Goal: Transaction & Acquisition: Purchase product/service

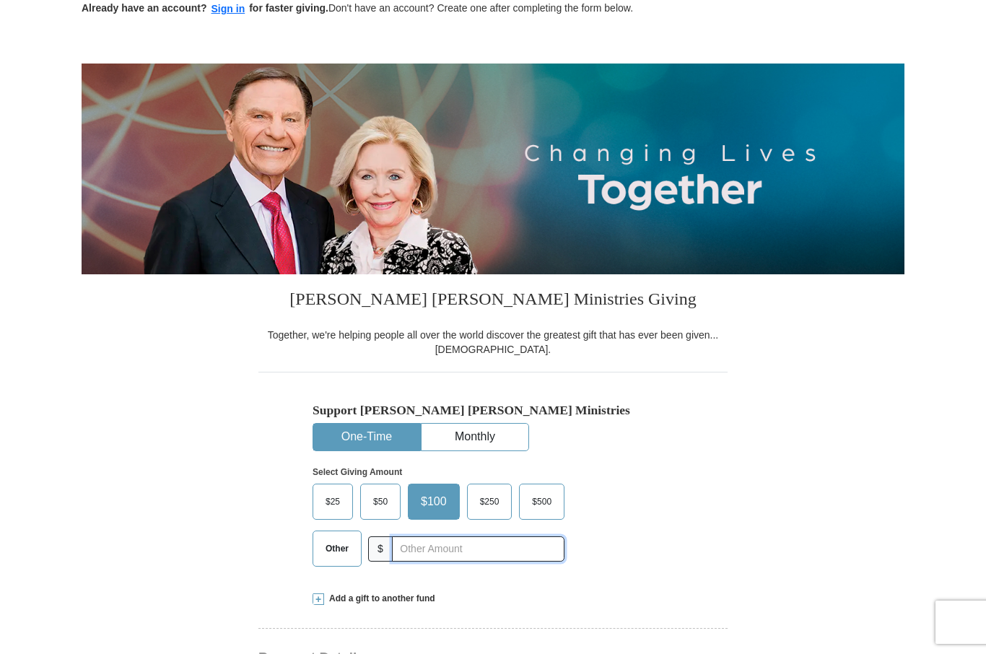
click at [422, 544] on input "text" at bounding box center [478, 548] width 172 height 25
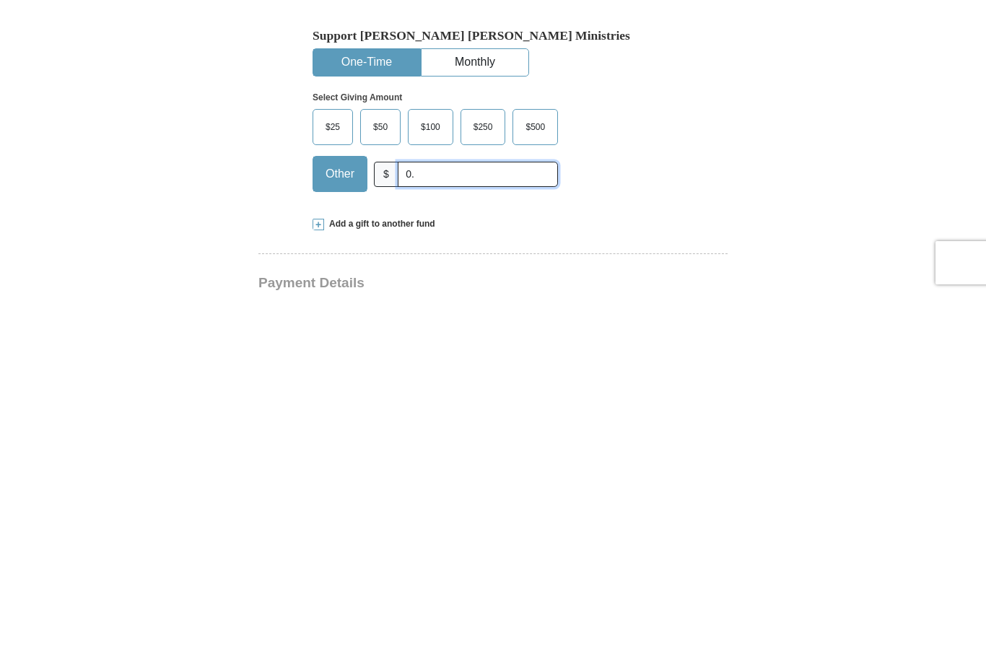
type input "0"
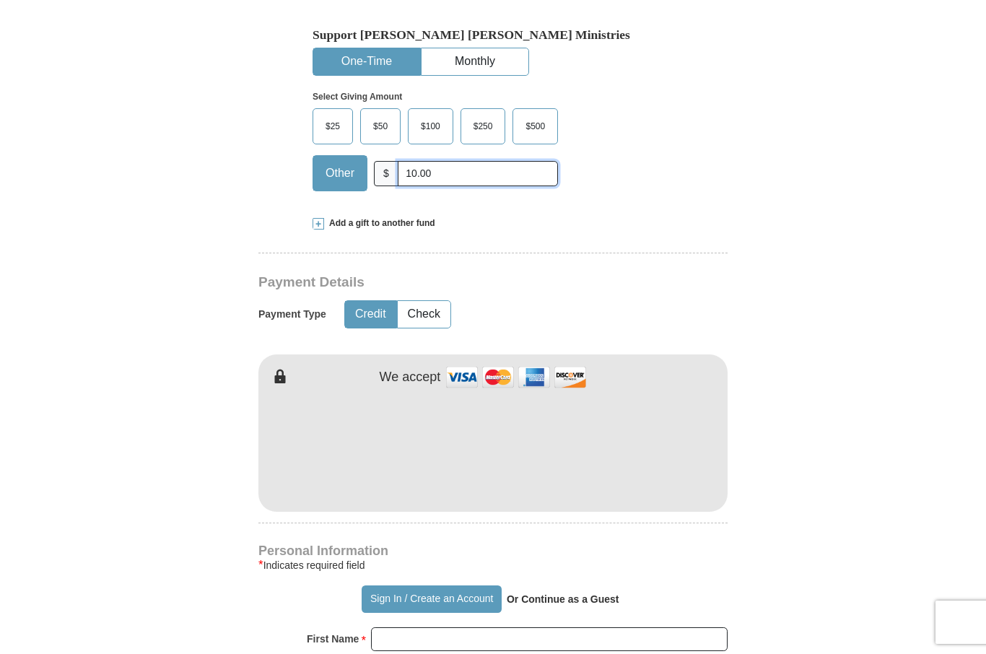
type input "10.00"
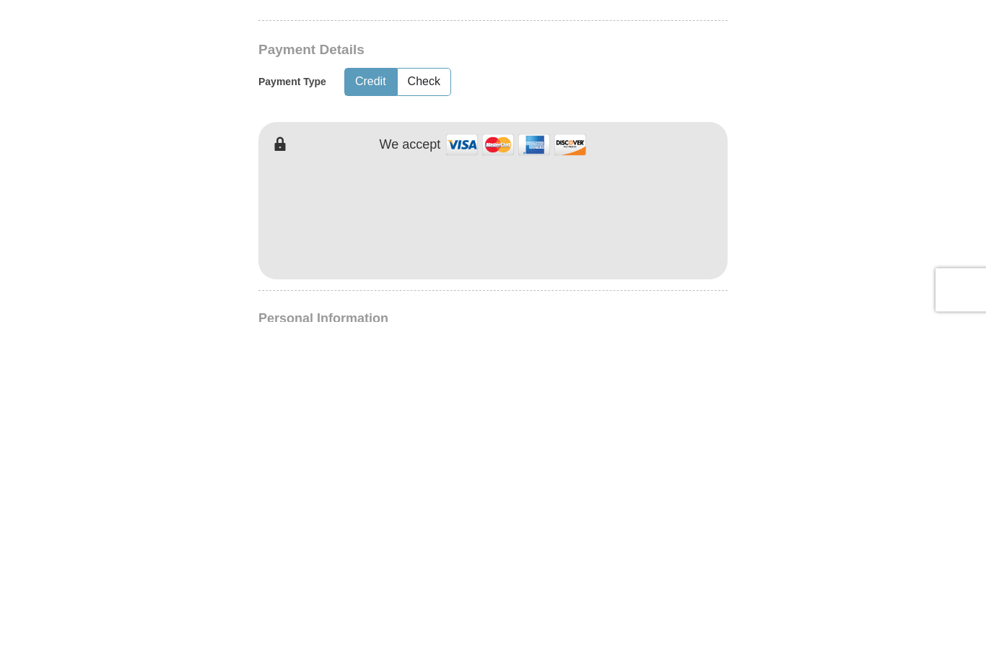
scroll to position [695, 0]
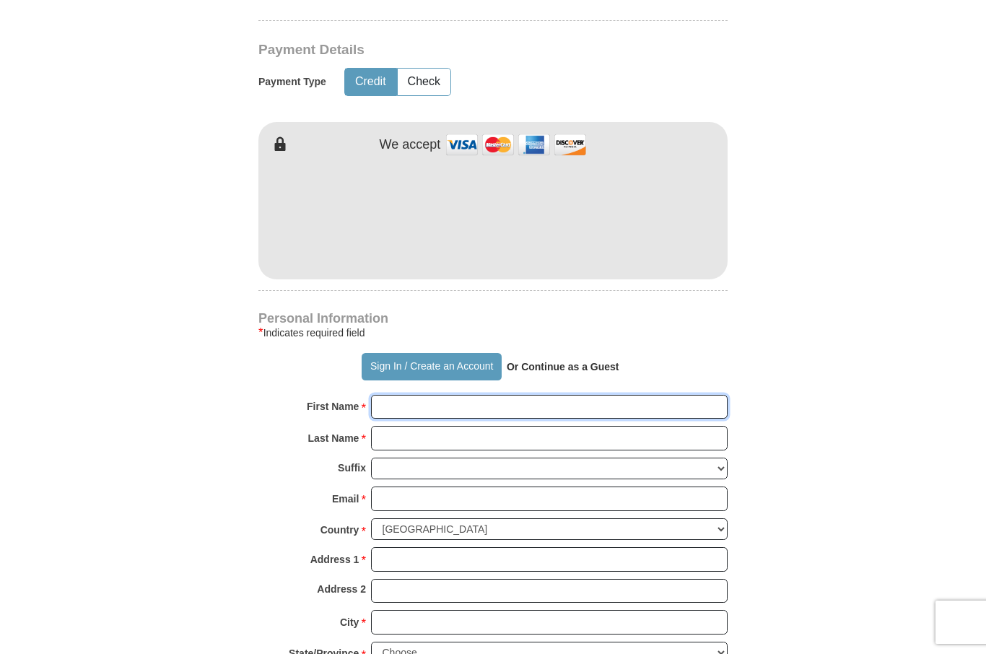
click at [416, 400] on input "First Name *" at bounding box center [549, 407] width 356 height 25
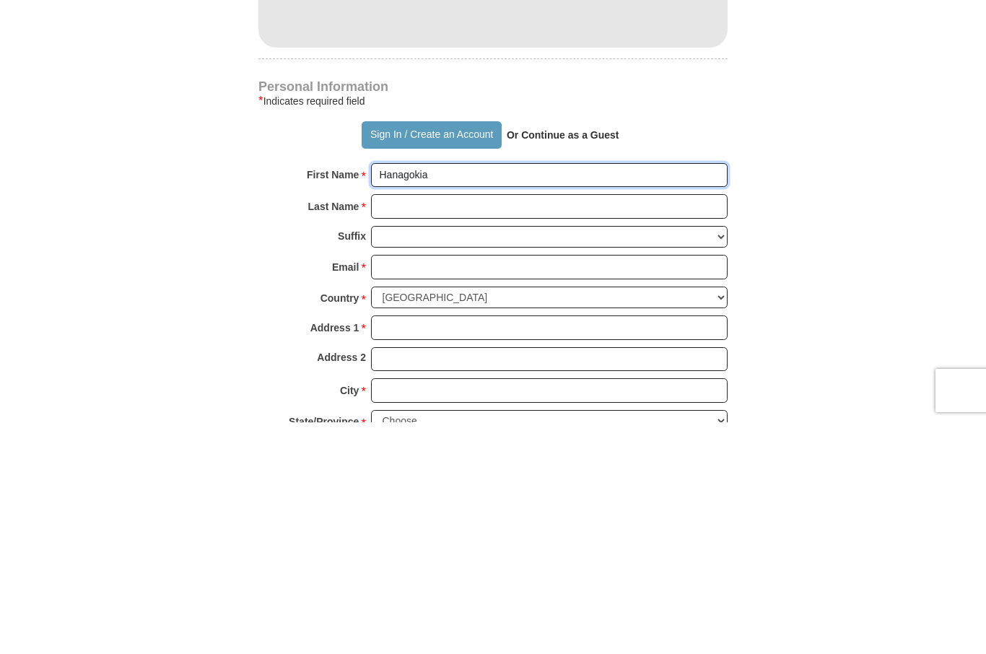
type input "Hanagokia"
click at [400, 426] on input "Last Name *" at bounding box center [549, 438] width 356 height 25
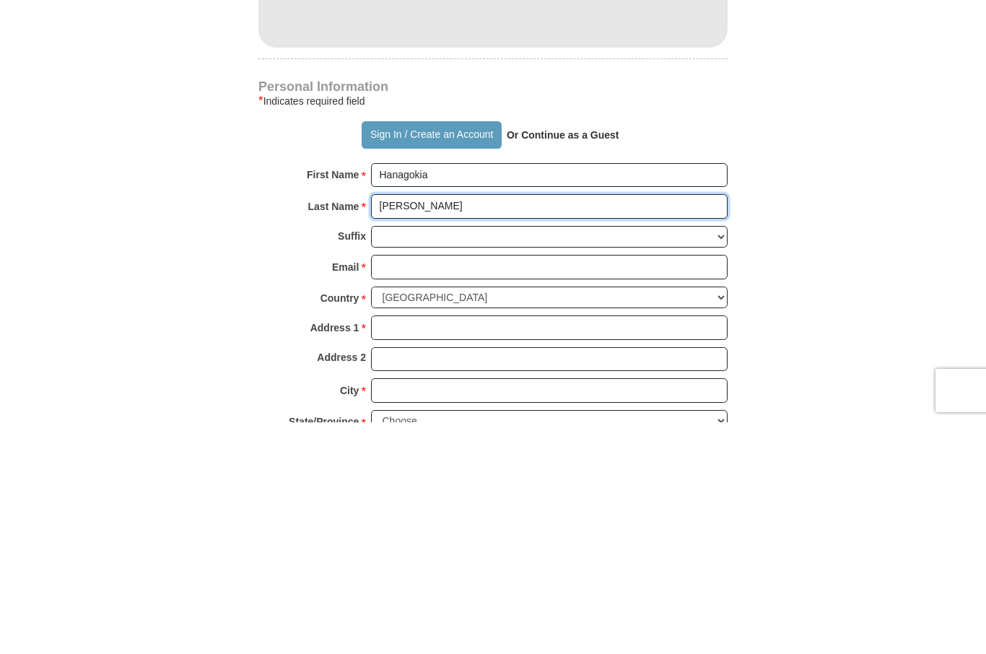
type input "[PERSON_NAME]"
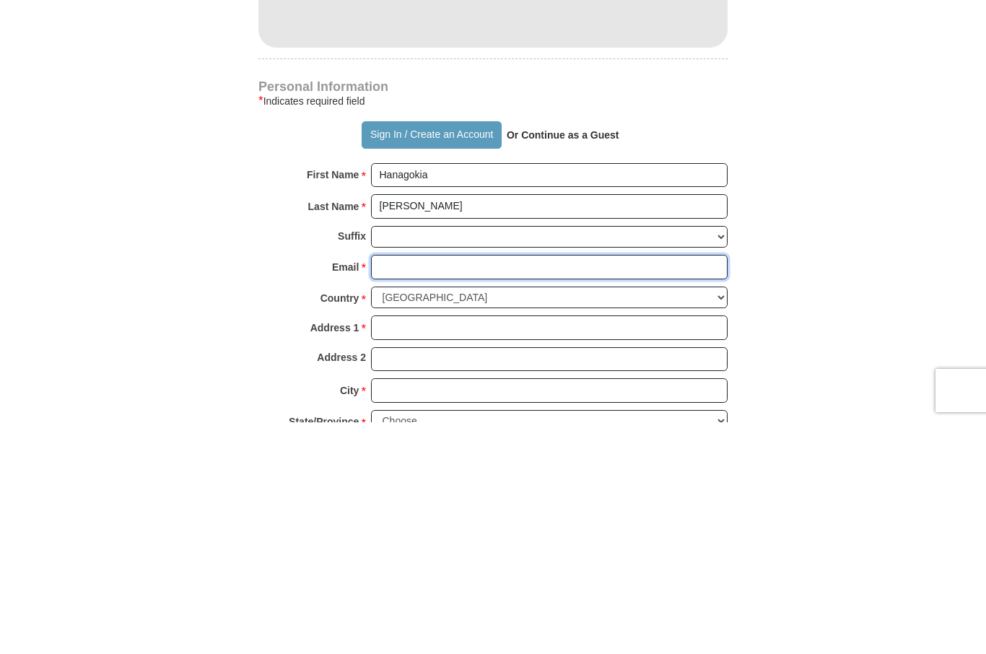
click at [408, 486] on input "Email *" at bounding box center [549, 498] width 356 height 25
type input "[EMAIL_ADDRESS][DOMAIN_NAME]"
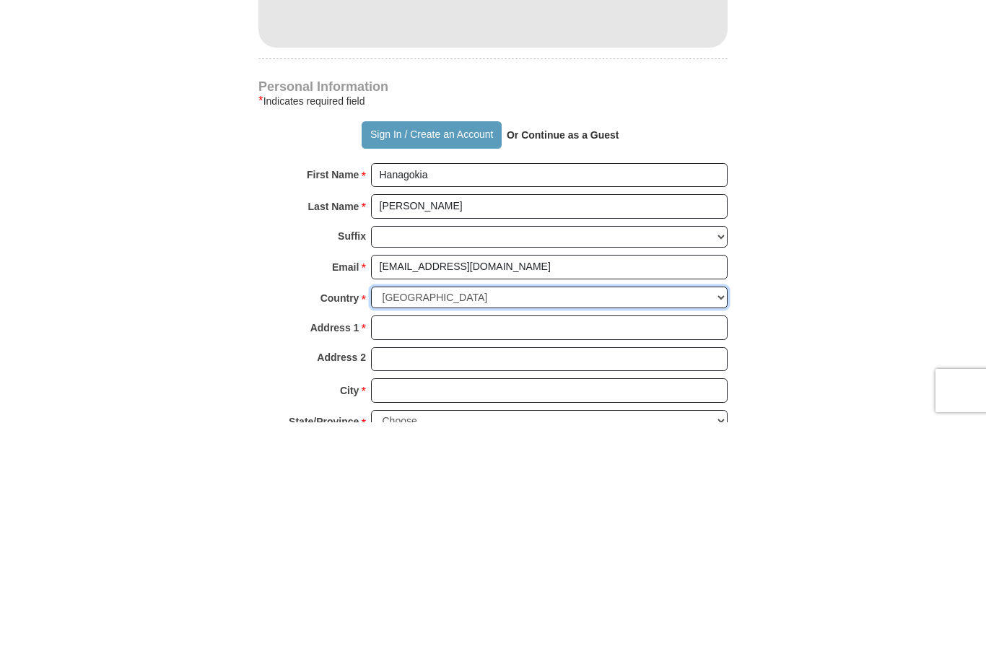
click at [408, 518] on select "[GEOGRAPHIC_DATA] [GEOGRAPHIC_DATA] [GEOGRAPHIC_DATA] [GEOGRAPHIC_DATA] [GEOGRA…" at bounding box center [549, 529] width 356 height 22
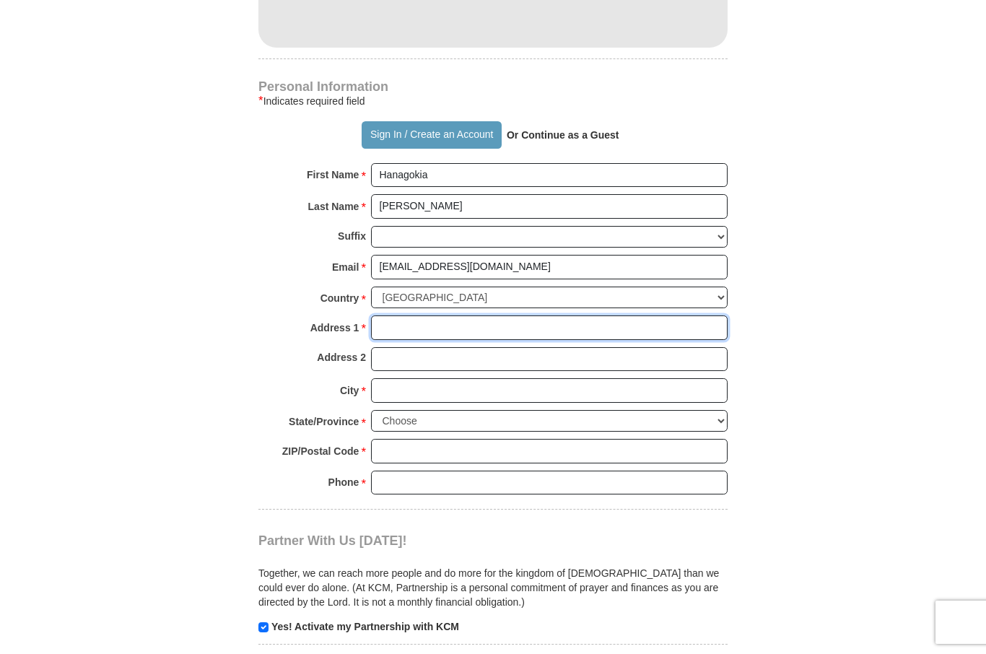
click at [412, 328] on input "Address 1 *" at bounding box center [549, 327] width 356 height 25
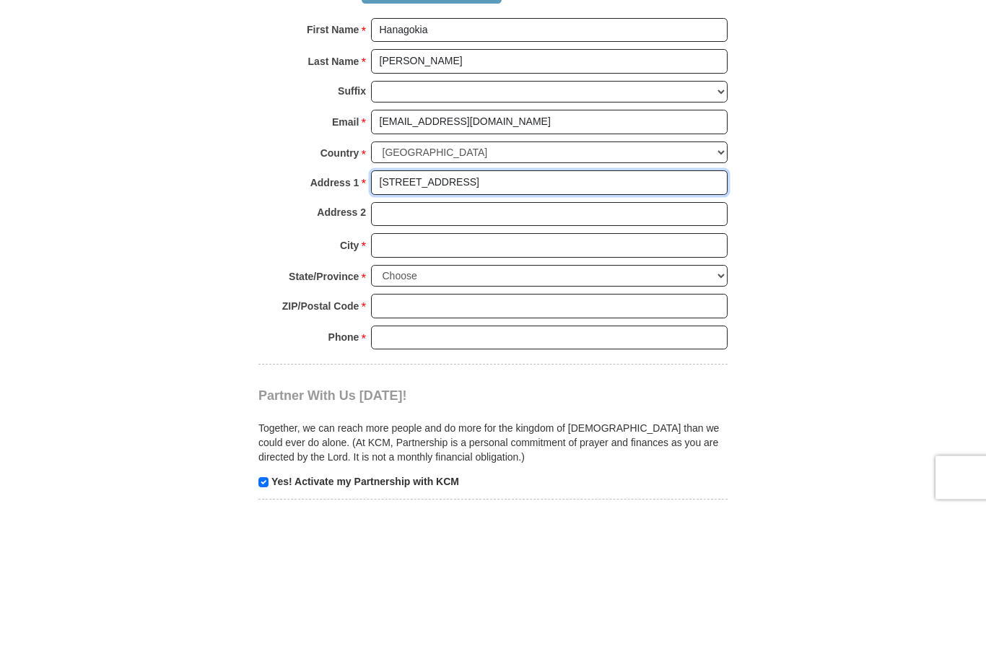
type input "[STREET_ADDRESS]"
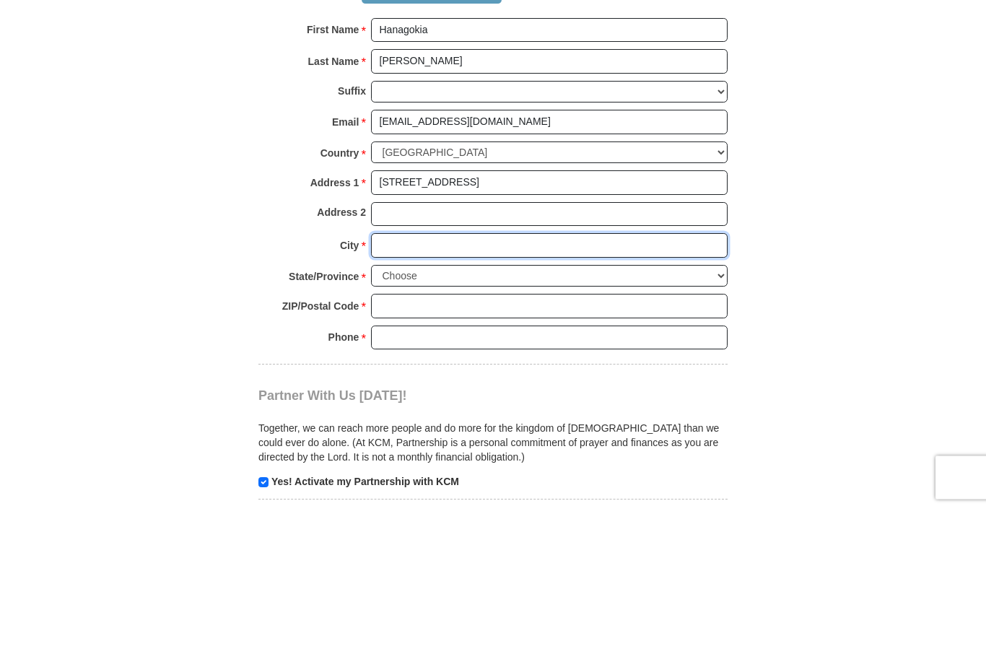
click at [415, 378] on input "City *" at bounding box center [549, 390] width 356 height 25
type input "Louisburg"
click at [403, 410] on select "Choose [US_STATE] [US_STATE] [US_STATE] [US_STATE] [US_STATE] Armed Forces Amer…" at bounding box center [549, 421] width 356 height 22
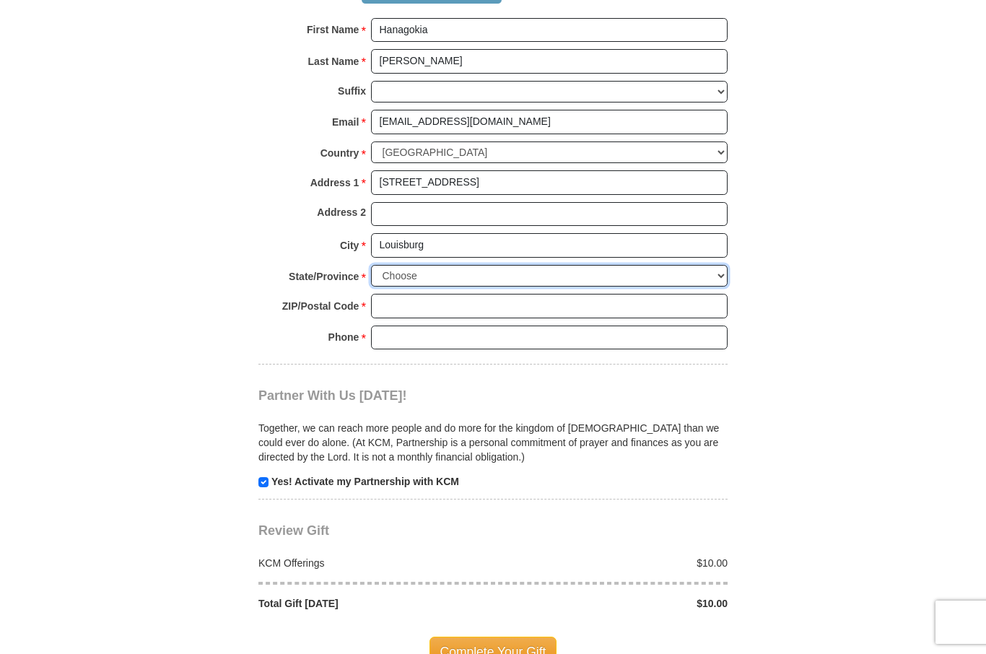
select select "NC"
click at [422, 294] on input "ZIP/Postal Code *" at bounding box center [549, 306] width 356 height 25
type input "27549"
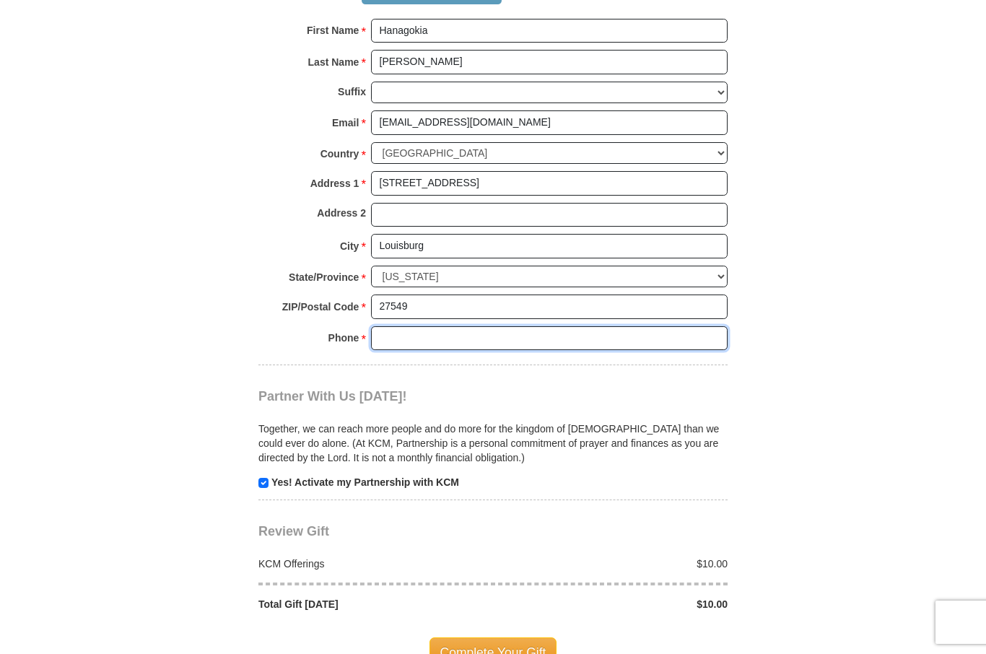
click at [420, 326] on input "Phone * *" at bounding box center [549, 338] width 356 height 25
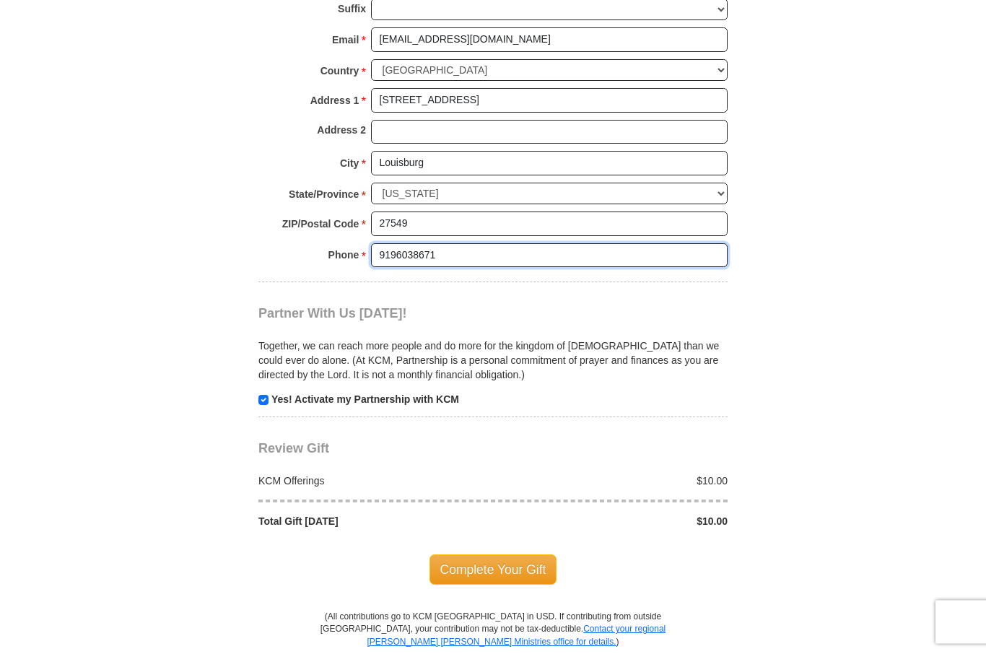
scroll to position [1154, 0]
type input "9196038671"
click at [519, 556] on span "Complete Your Gift" at bounding box center [493, 569] width 128 height 30
